Goal: Complete application form

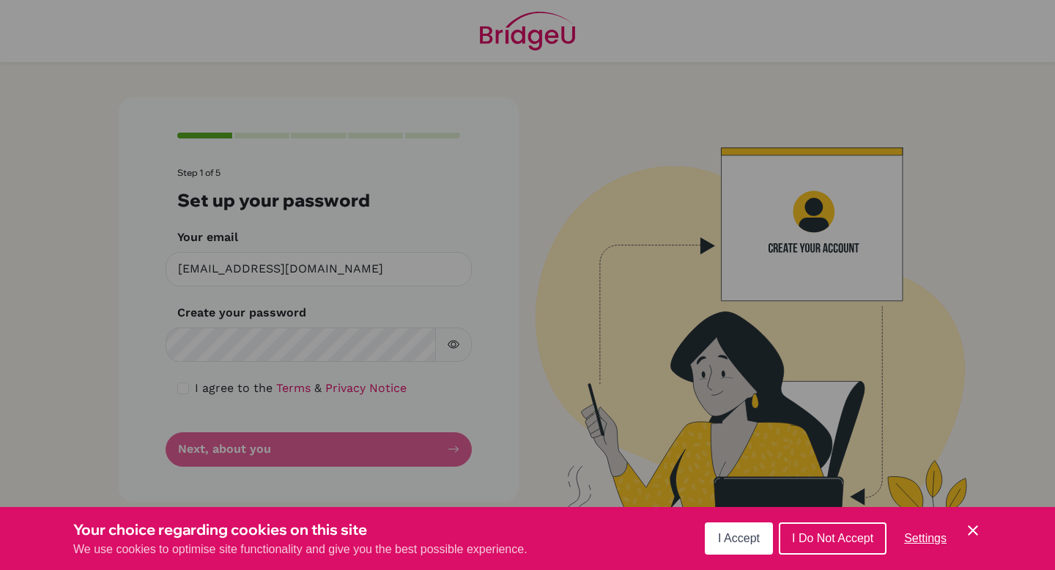
click at [974, 531] on icon "Save and close" at bounding box center [973, 530] width 10 height 10
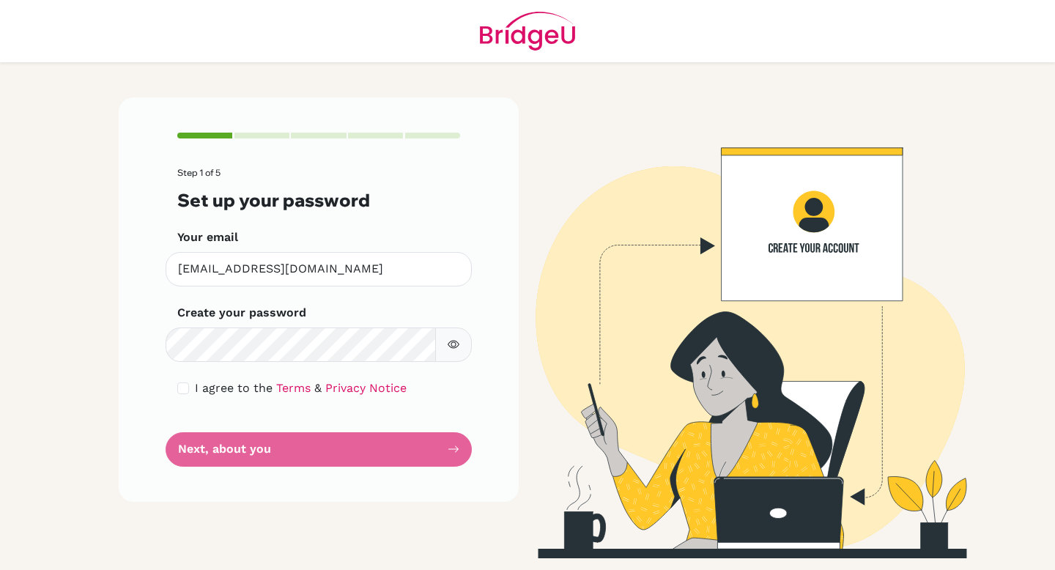
click at [460, 337] on button "button" at bounding box center [453, 344] width 37 height 34
click at [188, 387] on input "checkbox" at bounding box center [183, 388] width 12 height 12
checkbox input "true"
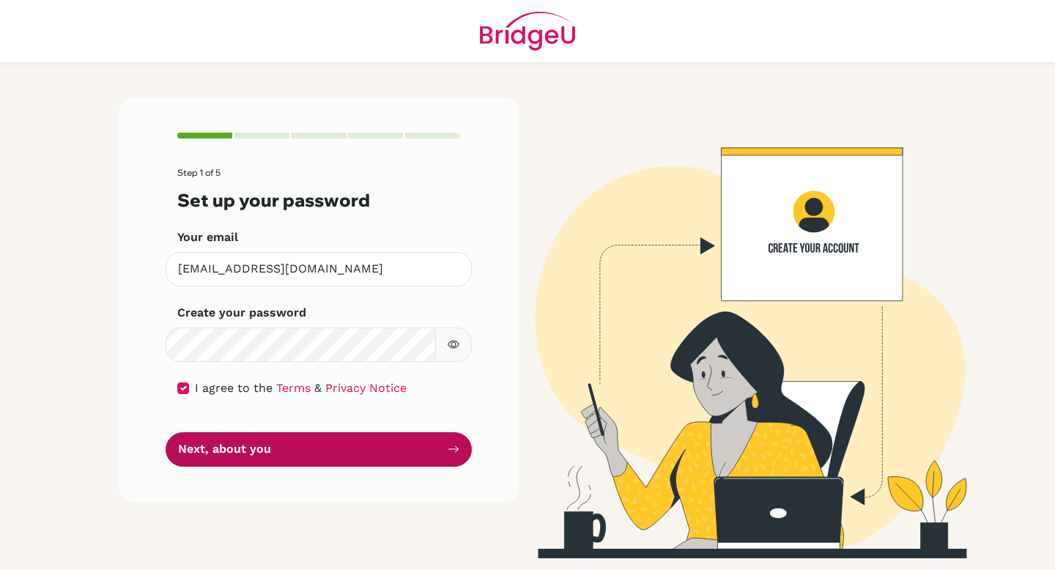
click at [225, 450] on button "Next, about you" at bounding box center [319, 449] width 306 height 34
click at [191, 447] on button "Next, about you" at bounding box center [319, 449] width 306 height 34
click at [216, 451] on button "Next, about you" at bounding box center [319, 449] width 306 height 34
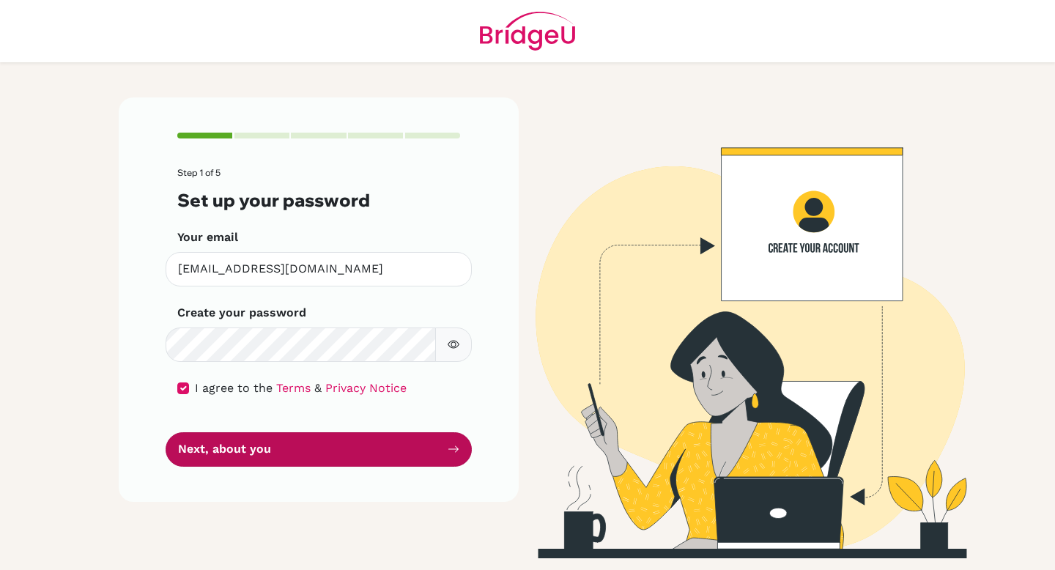
click at [234, 440] on button "Next, about you" at bounding box center [319, 449] width 306 height 34
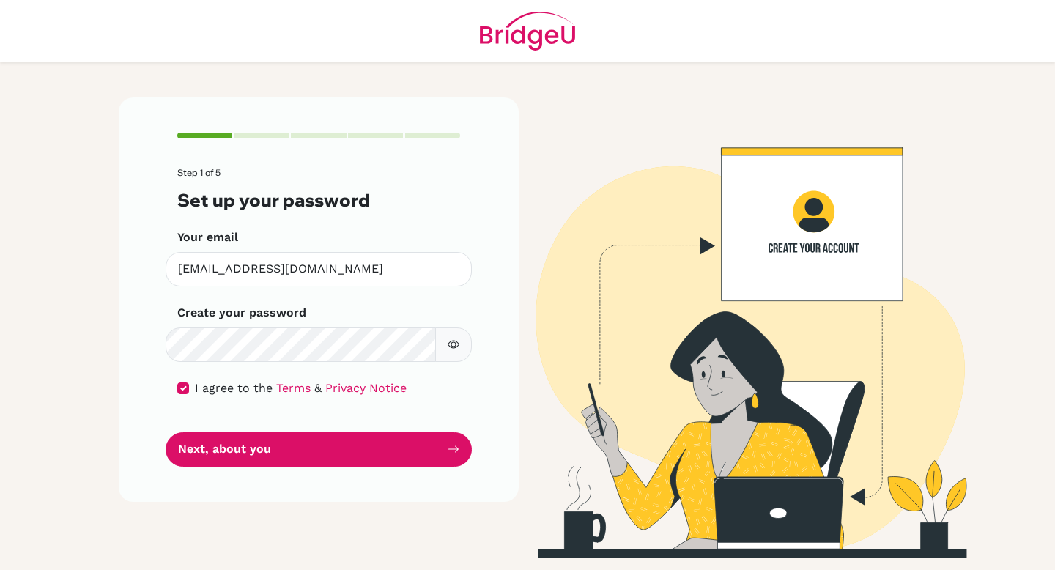
click at [462, 345] on button "button" at bounding box center [453, 344] width 37 height 34
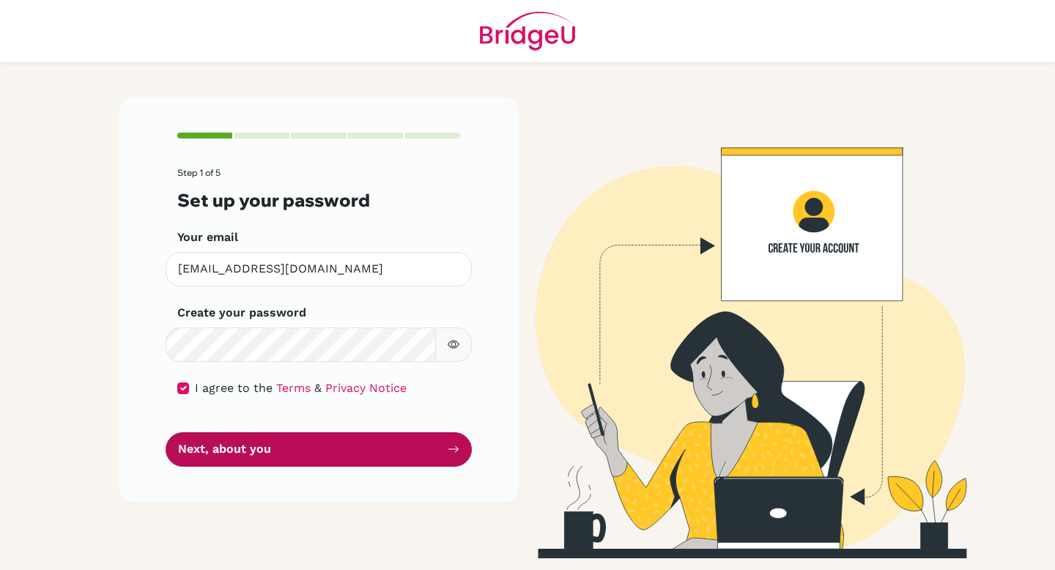
click at [362, 440] on button "Next, about you" at bounding box center [319, 449] width 306 height 34
click at [270, 437] on button "Next, about you" at bounding box center [319, 449] width 306 height 34
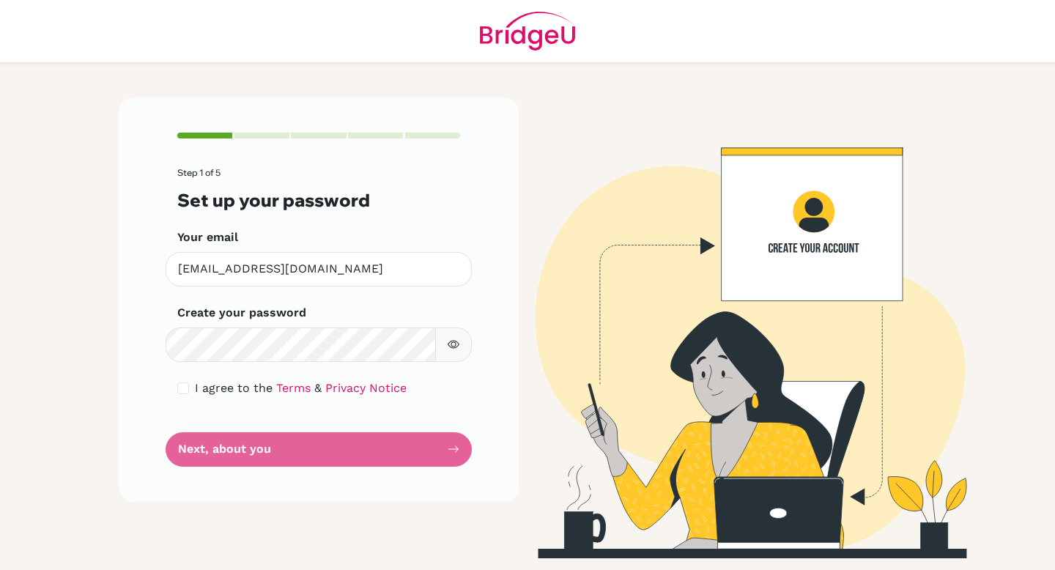
click at [190, 385] on div "I agree to the Terms & Privacy Notice" at bounding box center [318, 388] width 283 height 18
click at [185, 385] on input "checkbox" at bounding box center [183, 388] width 12 height 12
checkbox input "true"
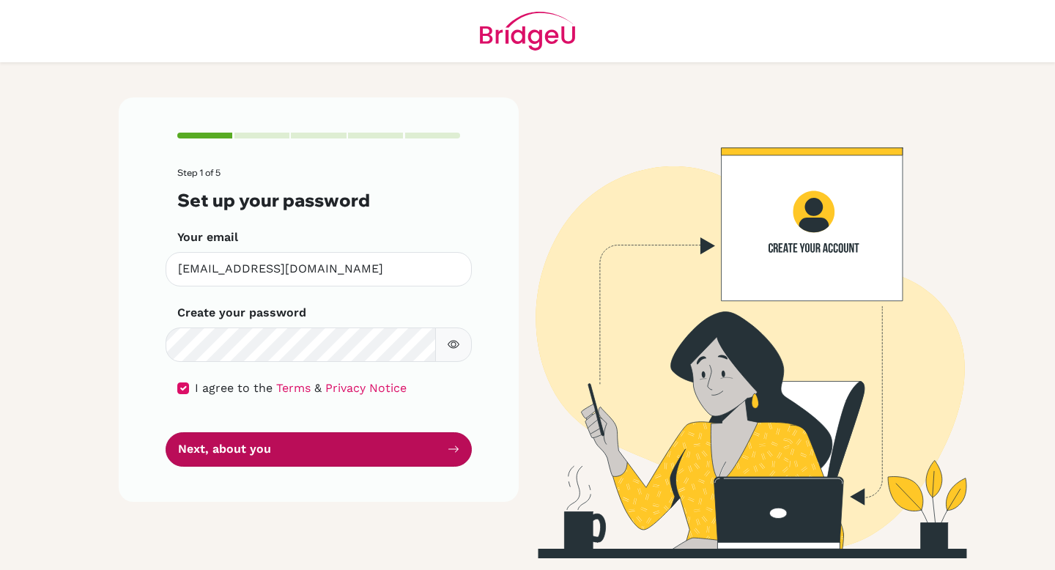
click at [225, 449] on button "Next, about you" at bounding box center [319, 449] width 306 height 34
